Goal: Find specific page/section: Find specific page/section

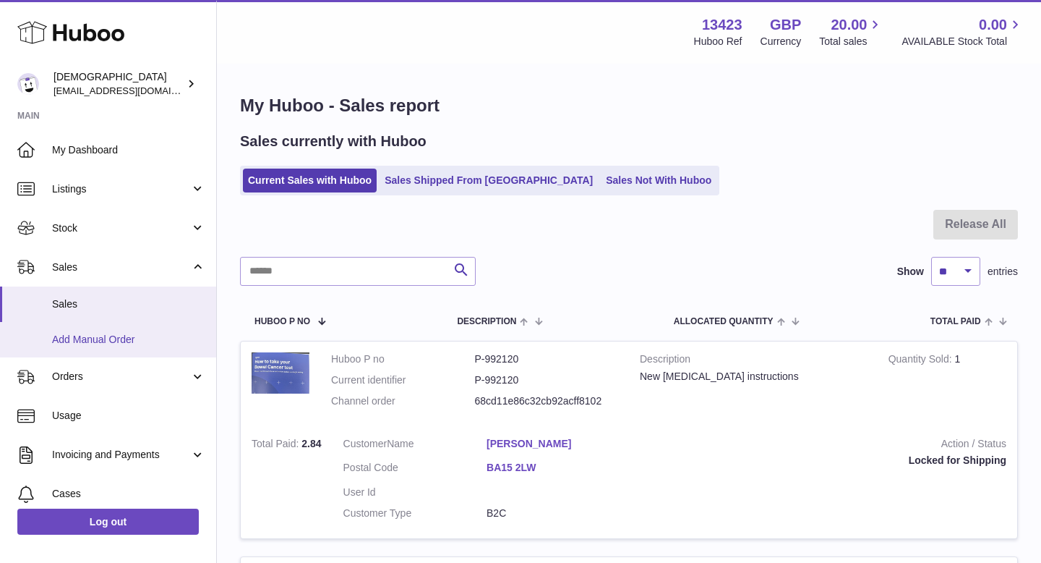
click at [109, 347] on link "Add Manual Order" at bounding box center [108, 339] width 216 height 35
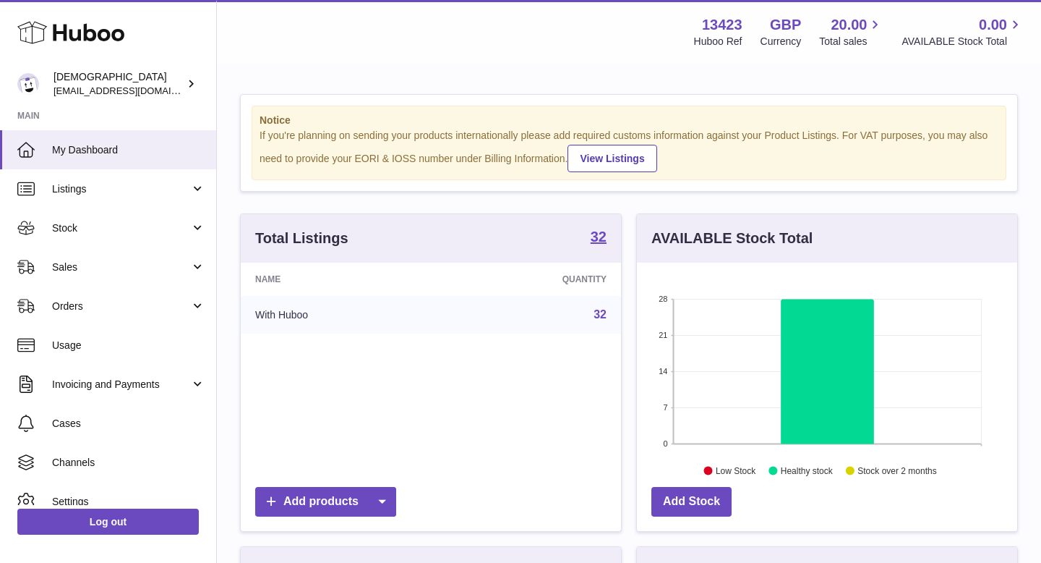
scroll to position [226, 380]
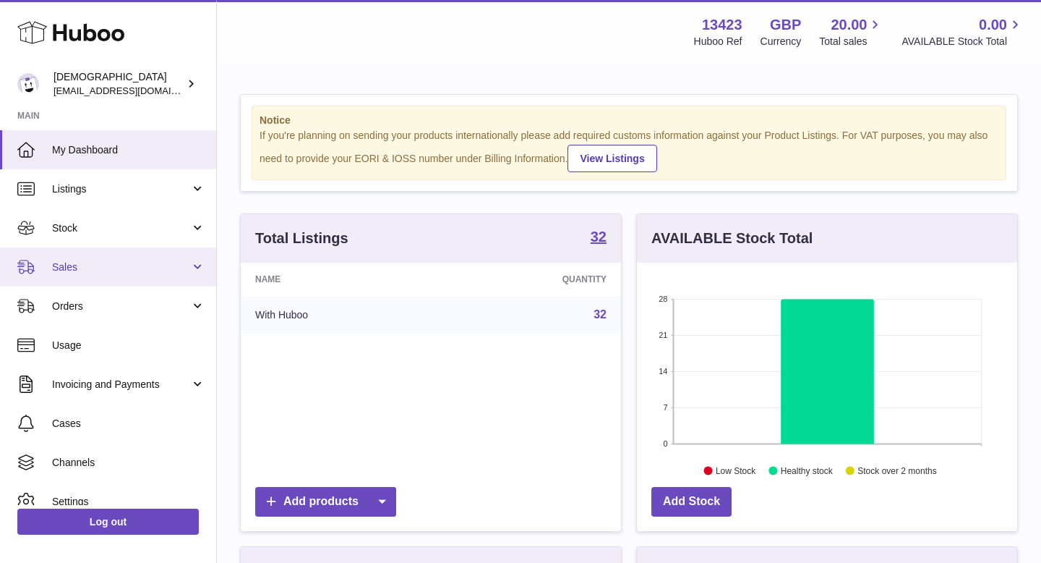
click at [98, 276] on link "Sales" at bounding box center [108, 266] width 216 height 39
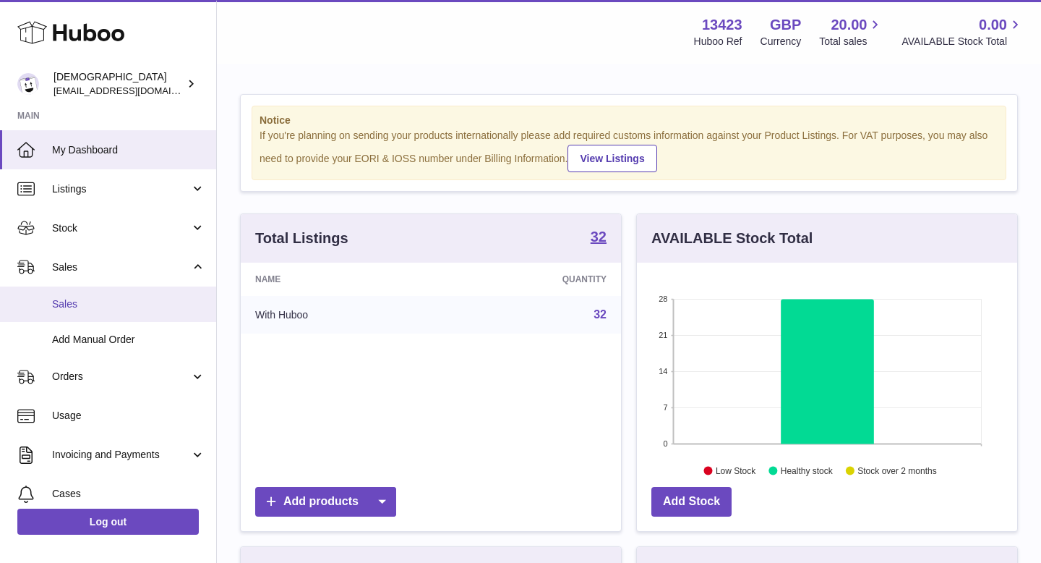
click at [98, 298] on span "Sales" at bounding box center [128, 304] width 153 height 14
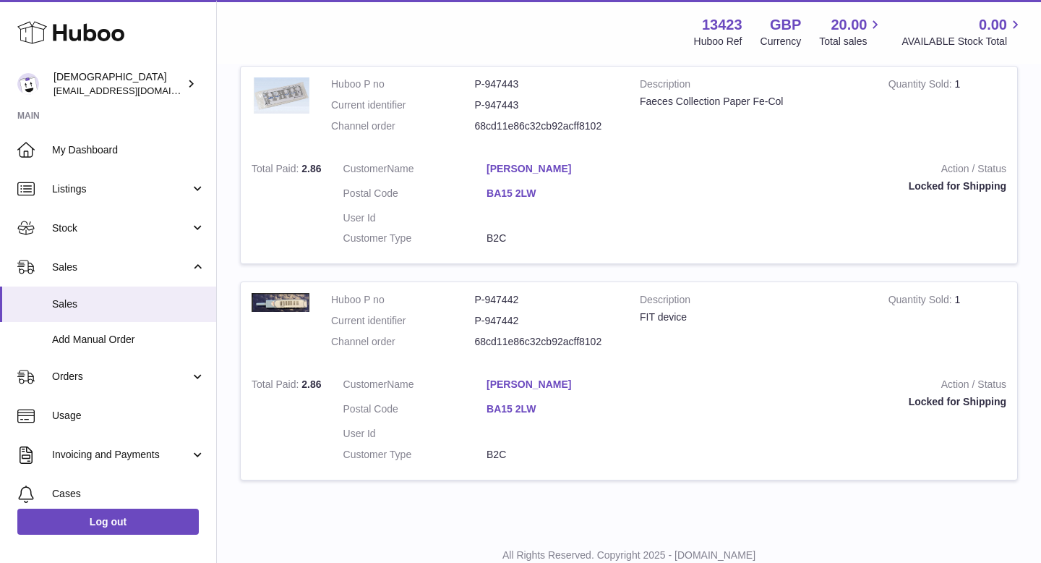
scroll to position [1396, 0]
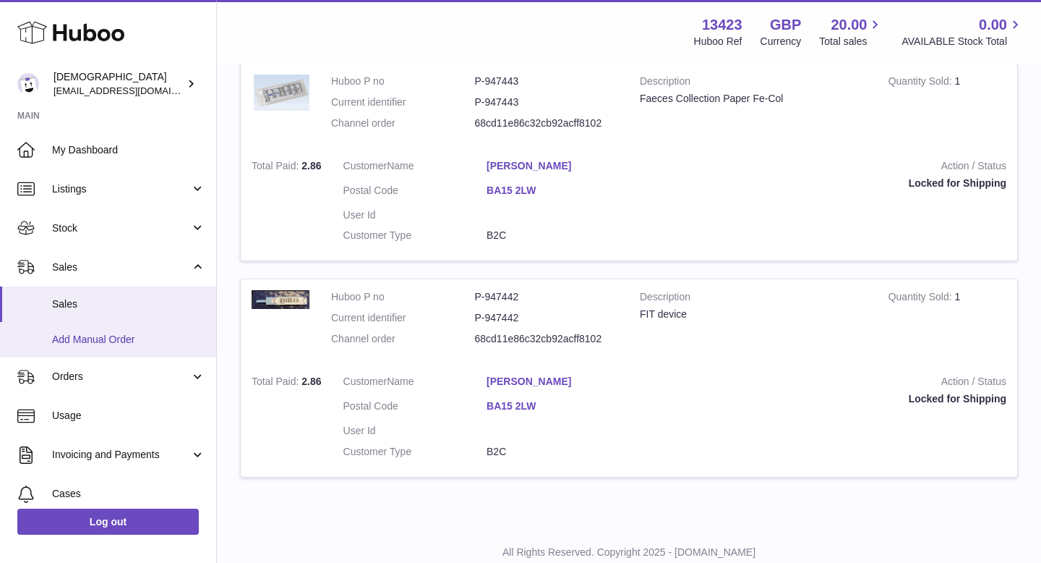
click at [105, 348] on link "Add Manual Order" at bounding box center [108, 339] width 216 height 35
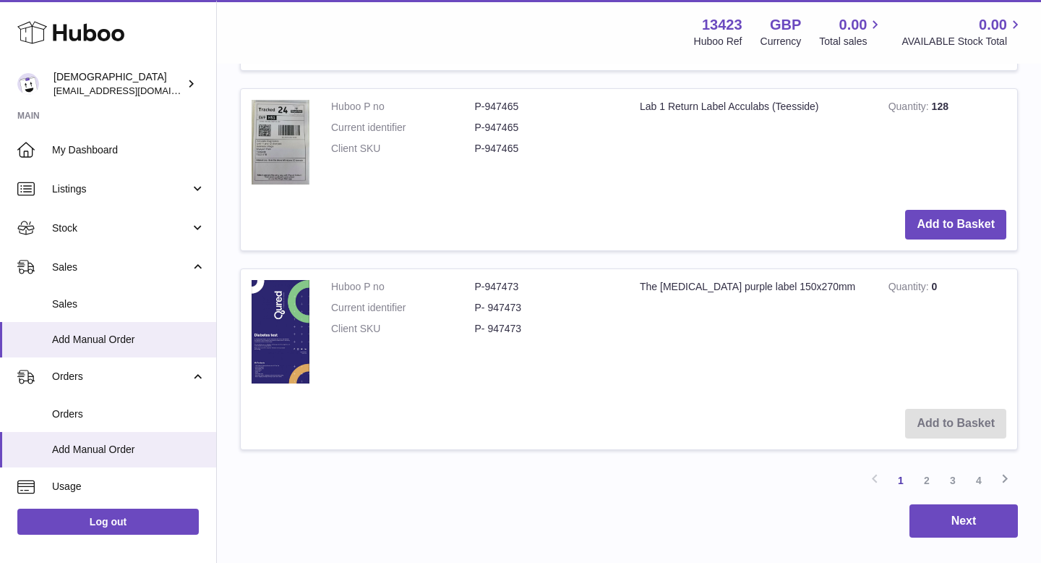
scroll to position [1684, 0]
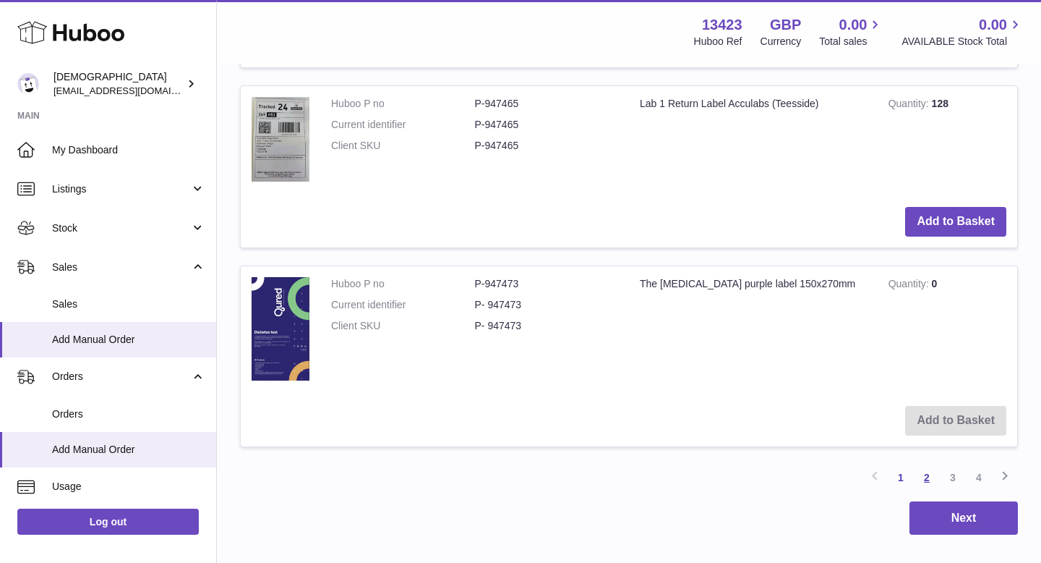
click at [931, 479] on link "2" at bounding box center [927, 477] width 26 height 26
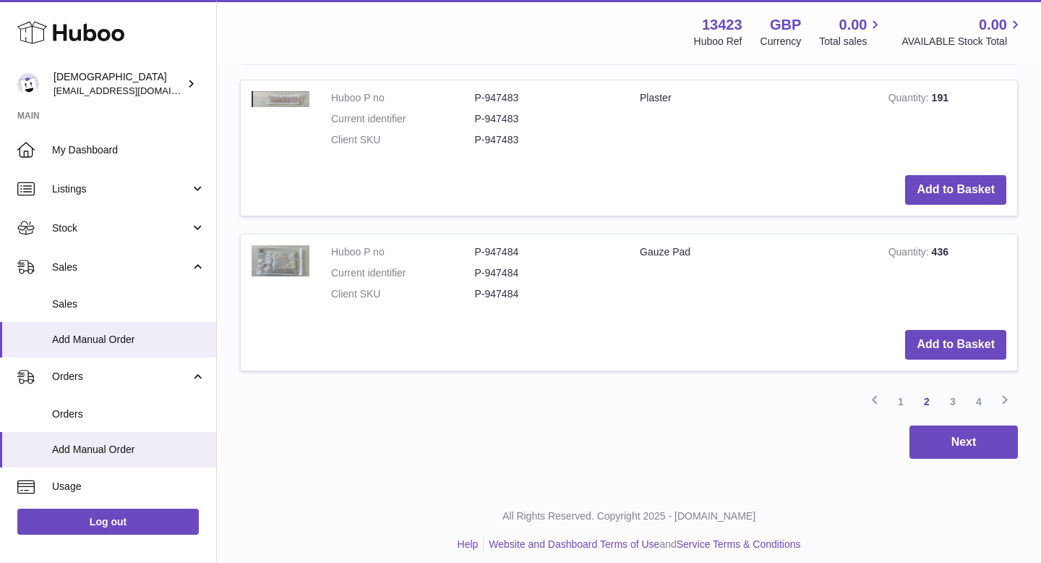
scroll to position [1694, 0]
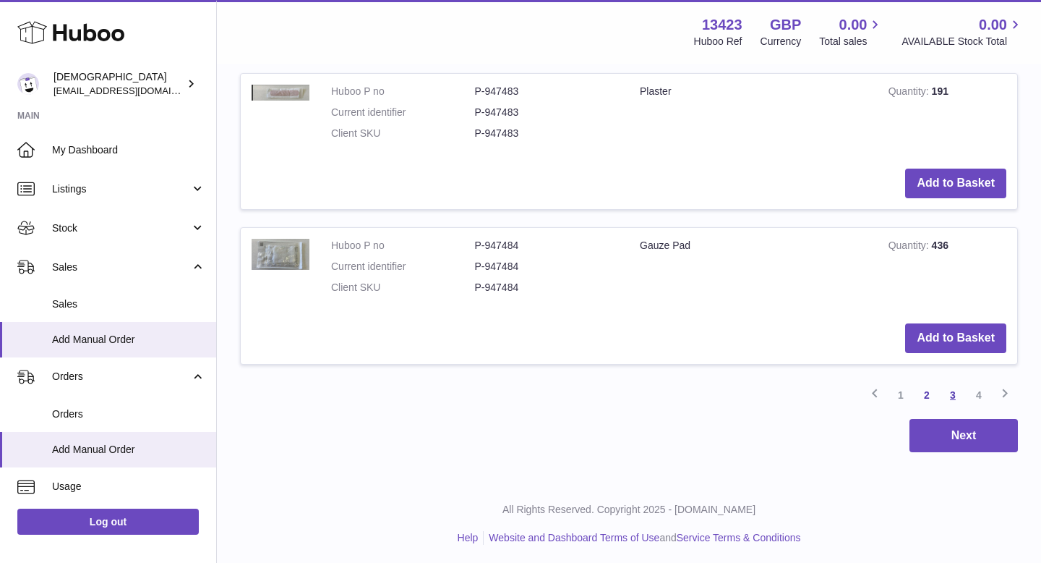
click at [955, 396] on link "3" at bounding box center [953, 395] width 26 height 26
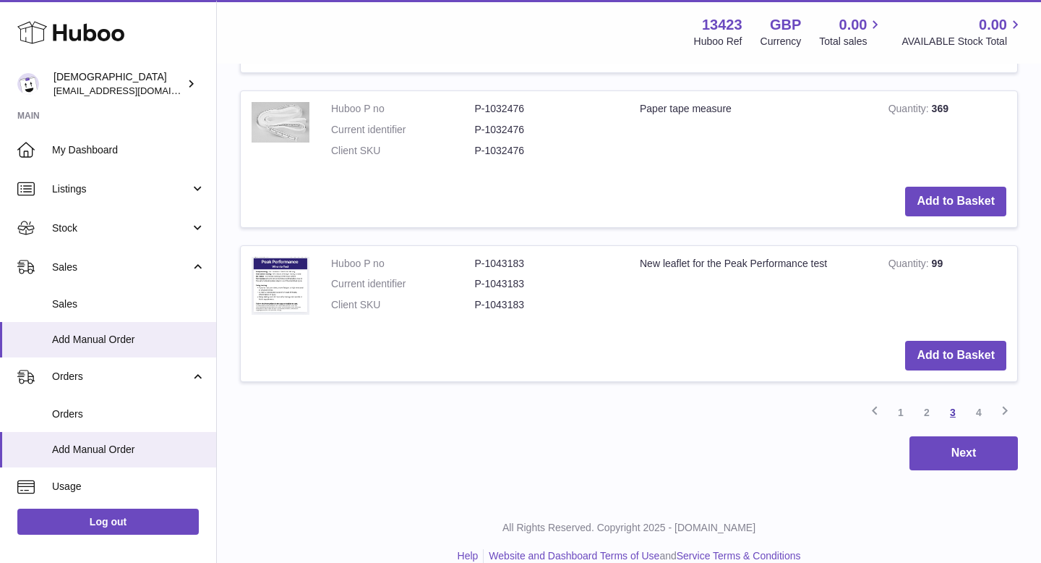
scroll to position [1695, 0]
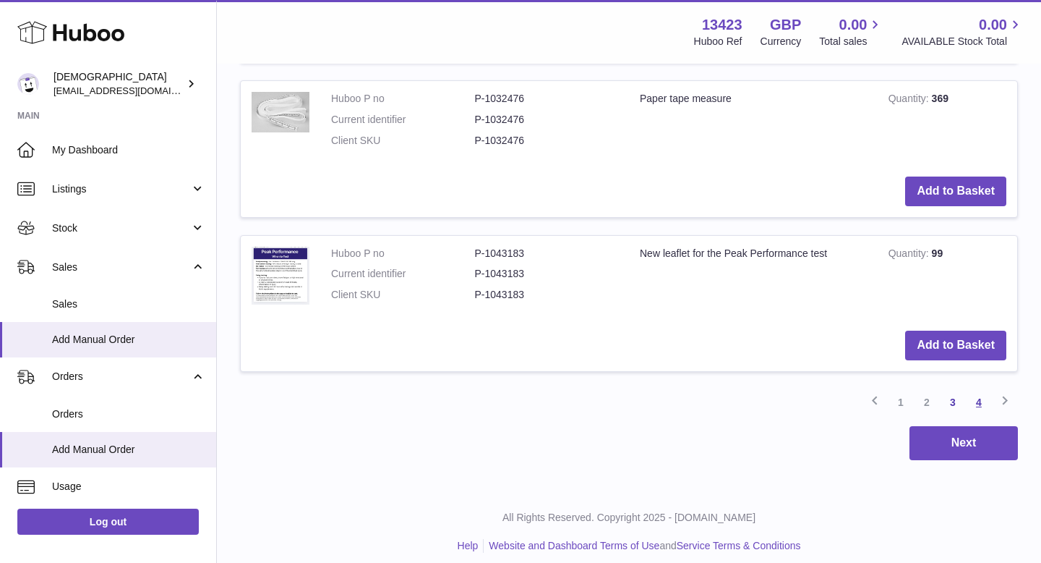
click at [979, 404] on link "4" at bounding box center [979, 402] width 26 height 26
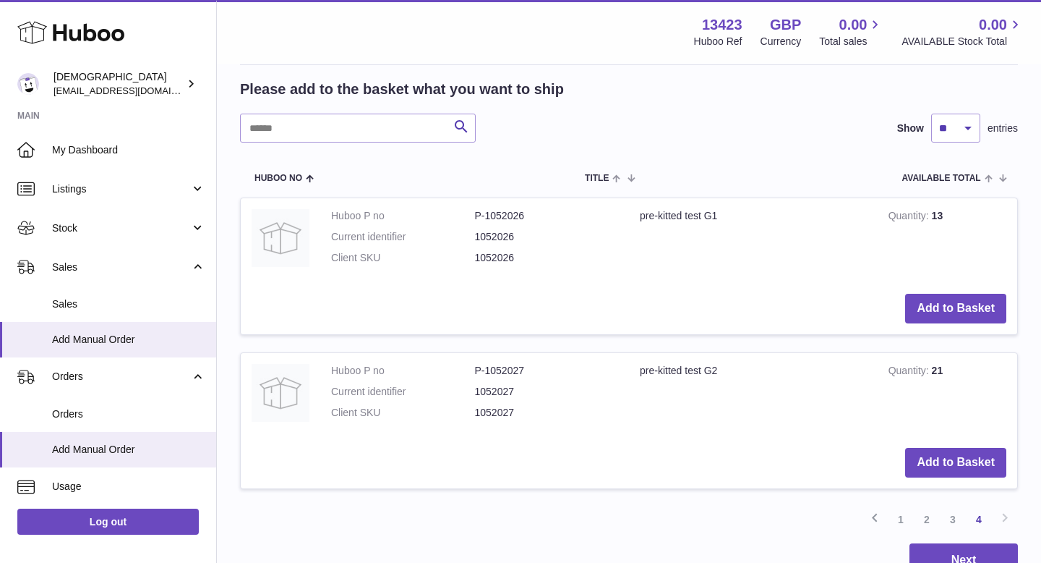
scroll to position [261, 0]
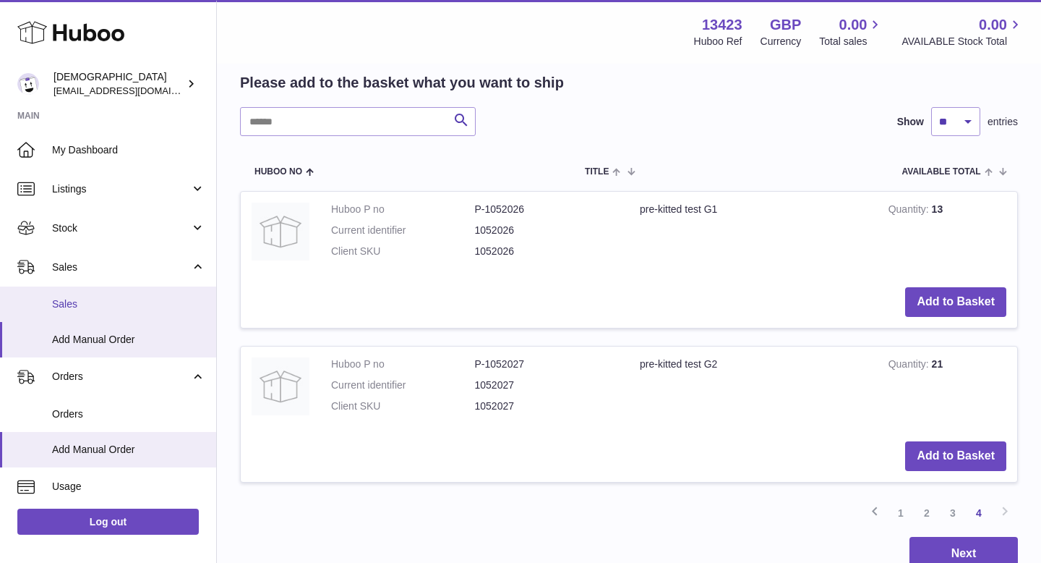
click at [132, 299] on span "Sales" at bounding box center [128, 304] width 153 height 14
